Goal: Check status: Check status

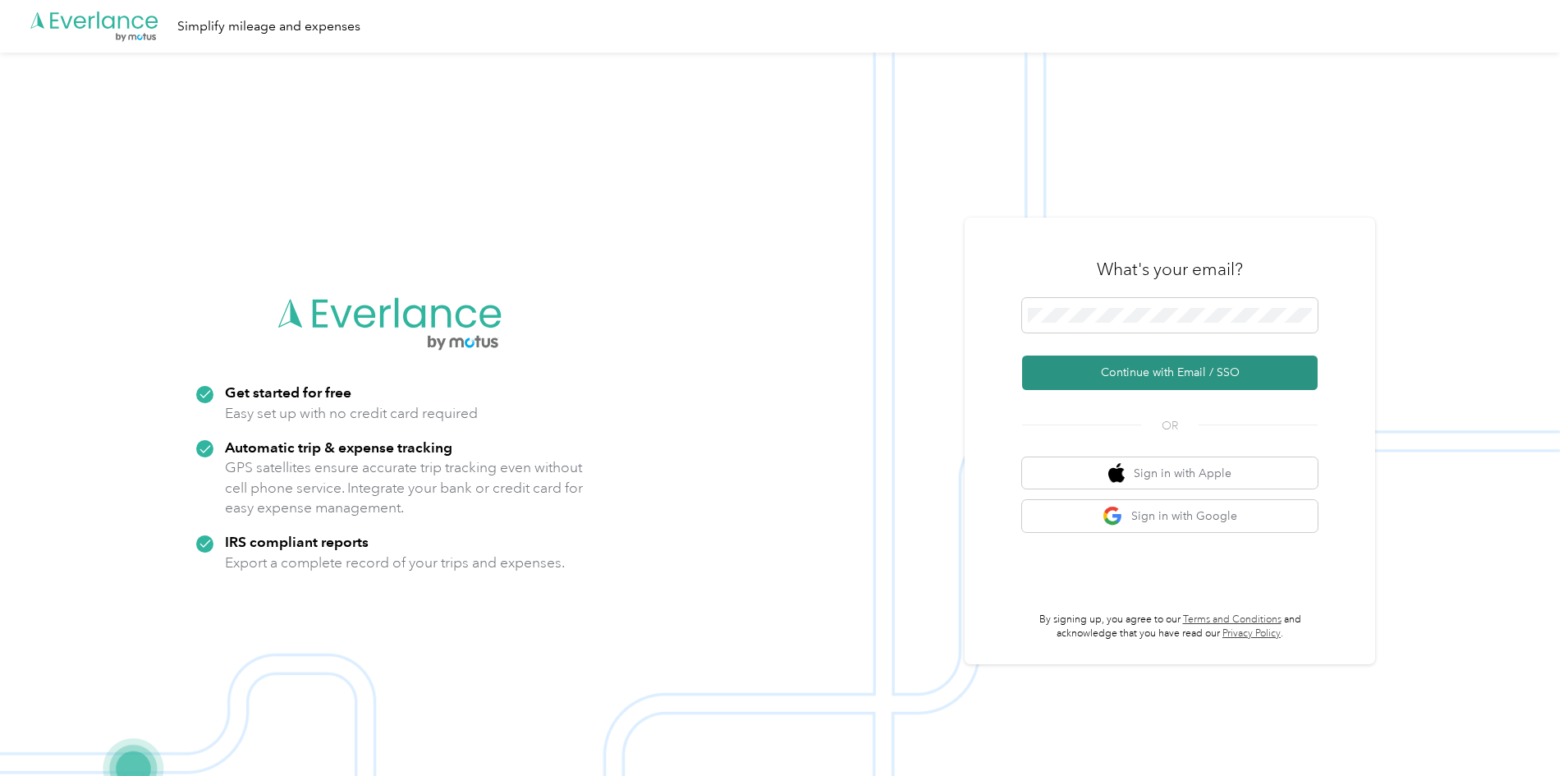
click at [1141, 373] on button "Continue with Email / SSO" at bounding box center [1170, 373] width 296 height 34
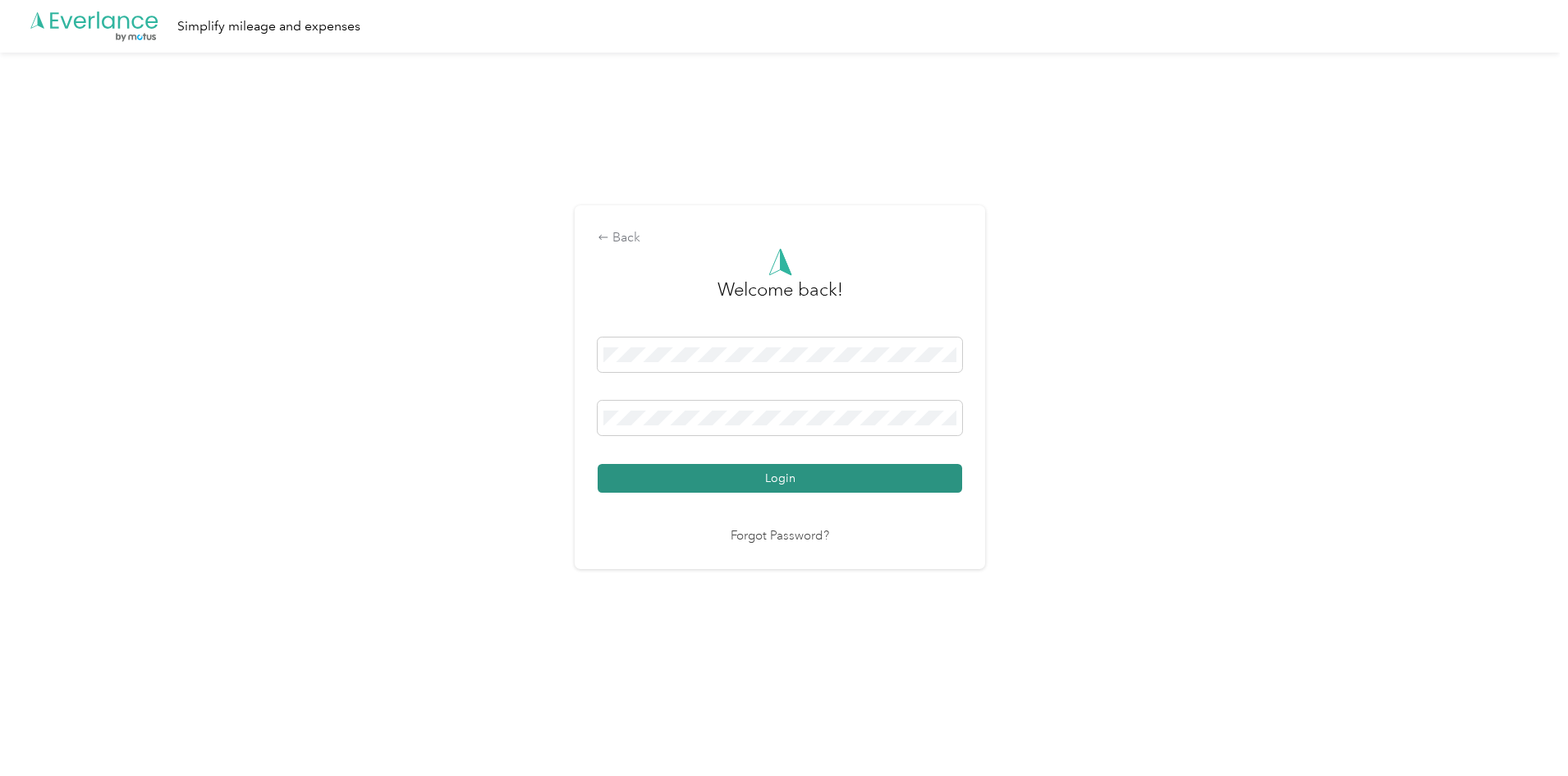
click at [801, 472] on button "Login" at bounding box center [780, 477] width 364 height 28
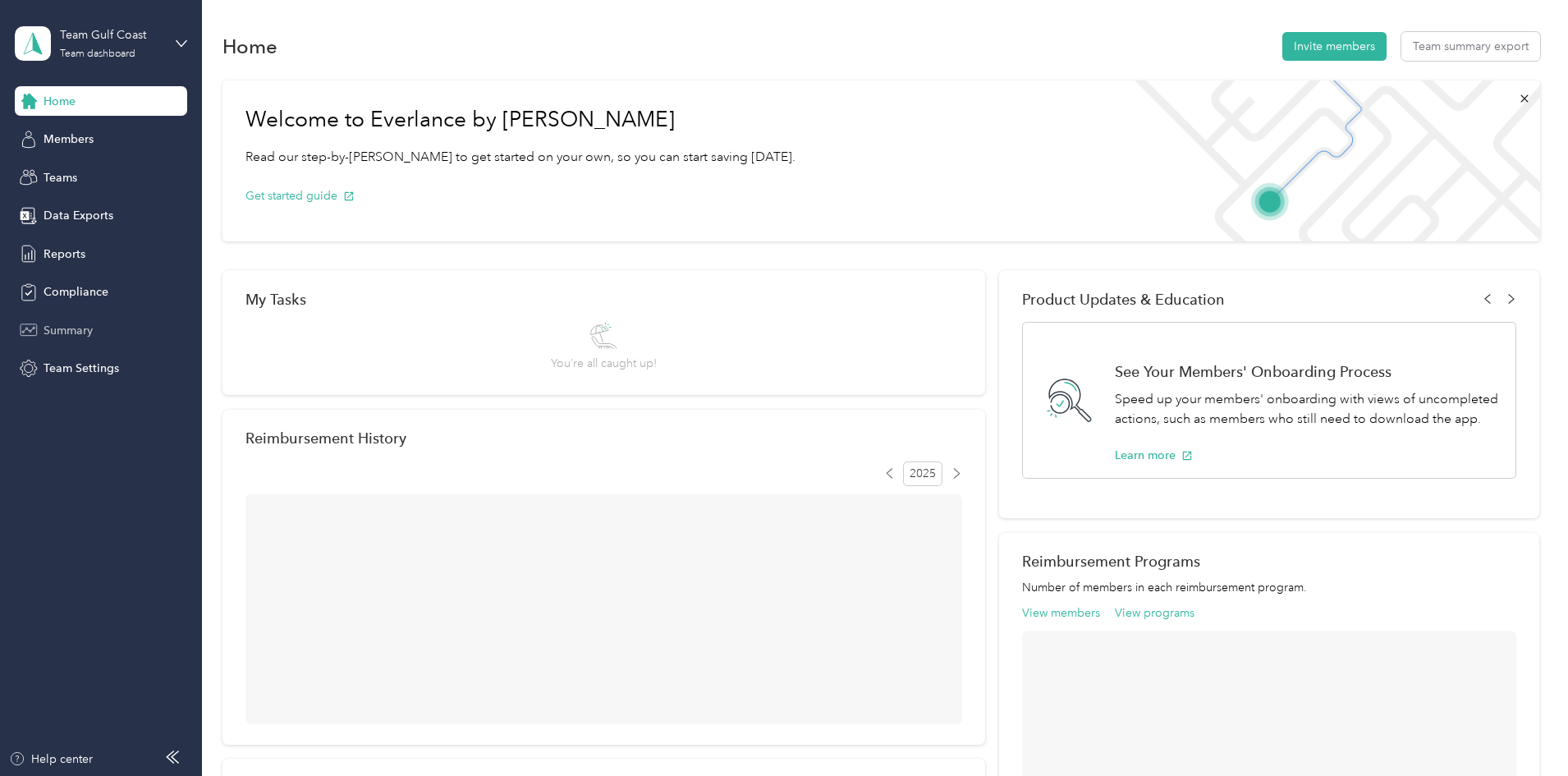
click at [71, 335] on span "Summary" at bounding box center [68, 331] width 49 height 17
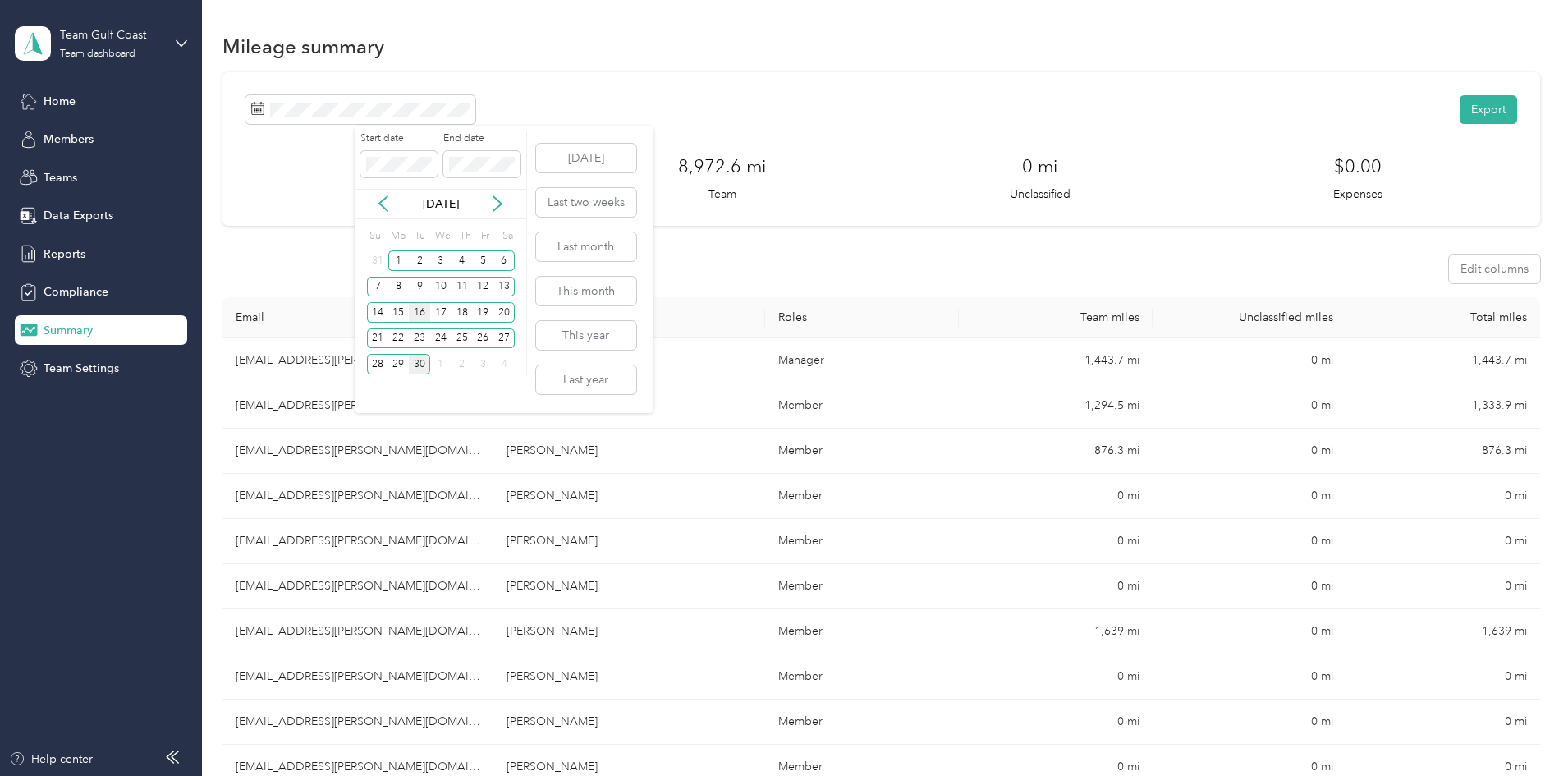
click at [413, 314] on div "16" at bounding box center [420, 313] width 22 height 21
click at [420, 362] on div "30" at bounding box center [420, 364] width 22 height 21
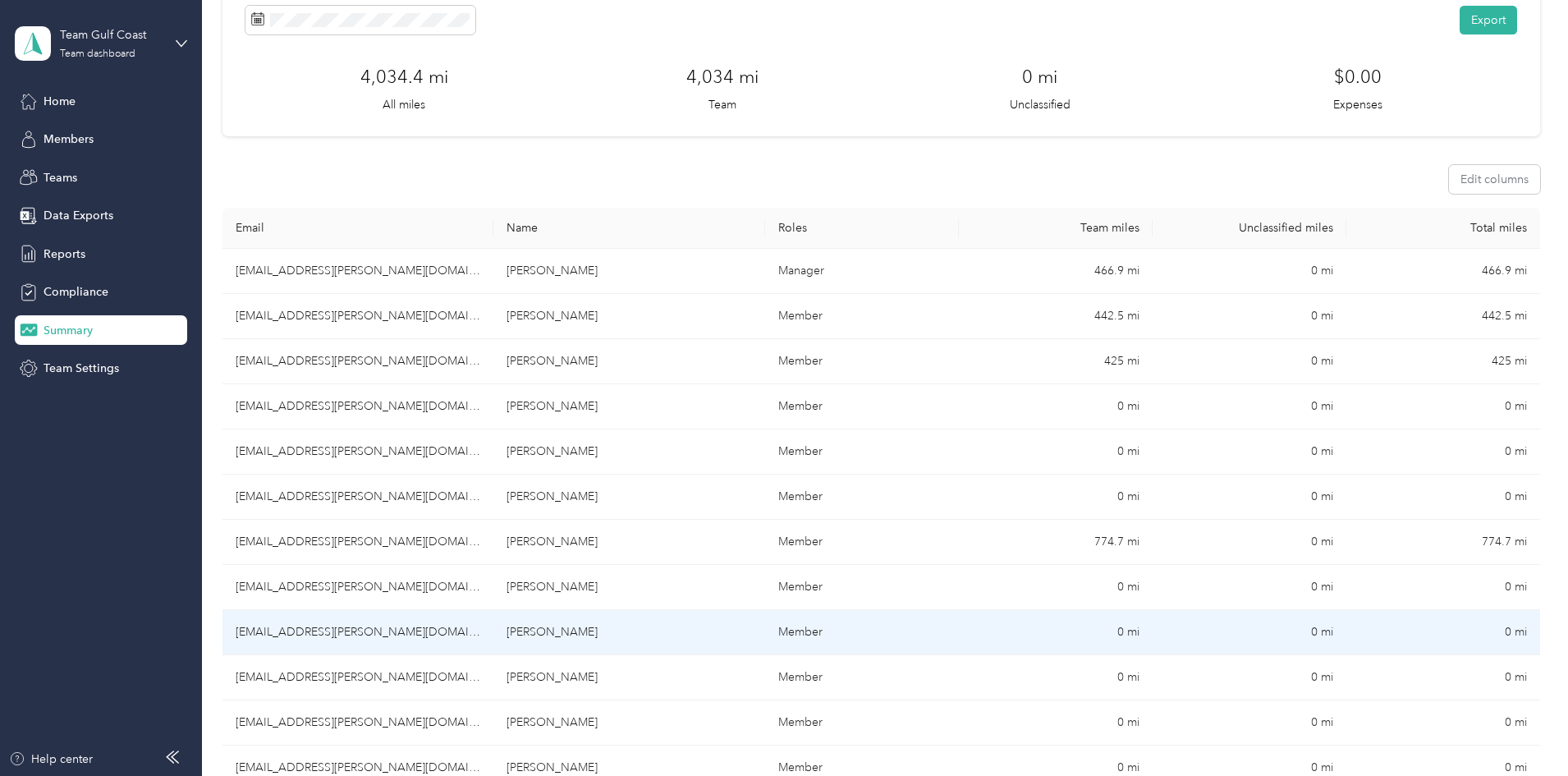
scroll to position [82, 0]
